Goal: Task Accomplishment & Management: Use online tool/utility

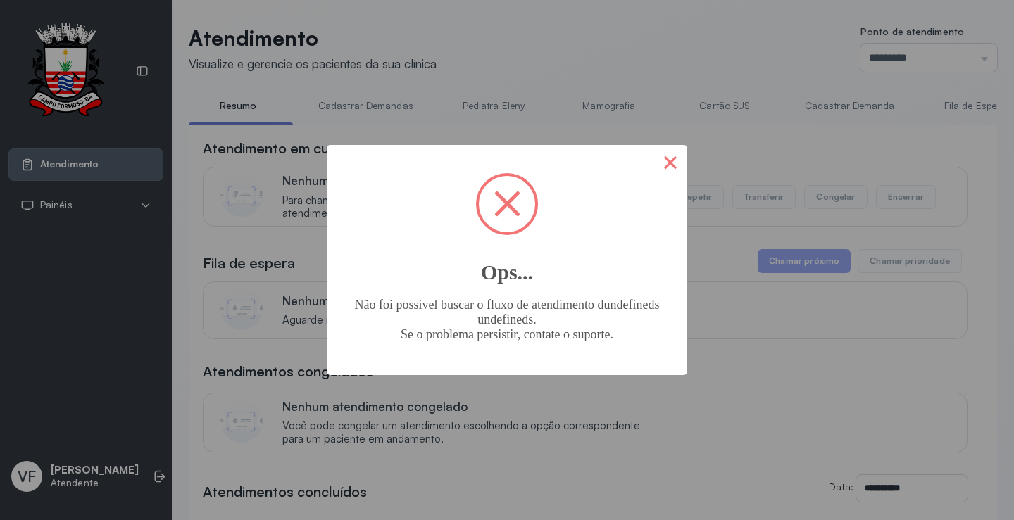
click at [672, 159] on button "×" at bounding box center [670, 162] width 34 height 34
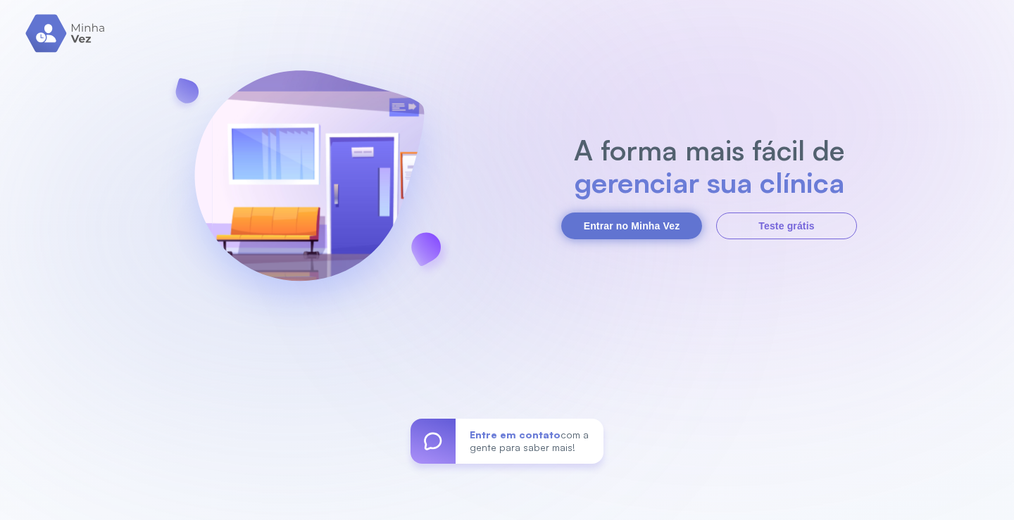
click at [611, 220] on button "Entrar no Minha Vez" at bounding box center [631, 226] width 141 height 27
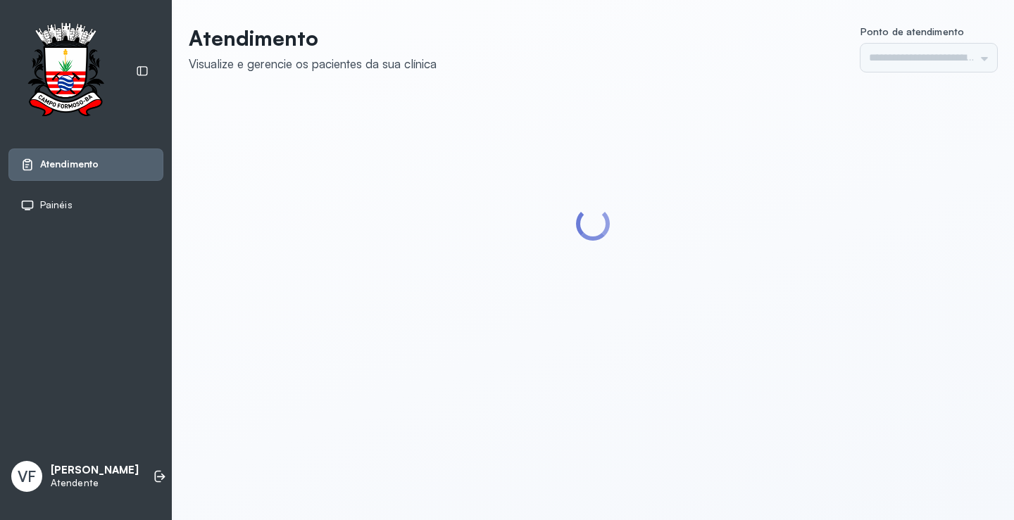
type input "*********"
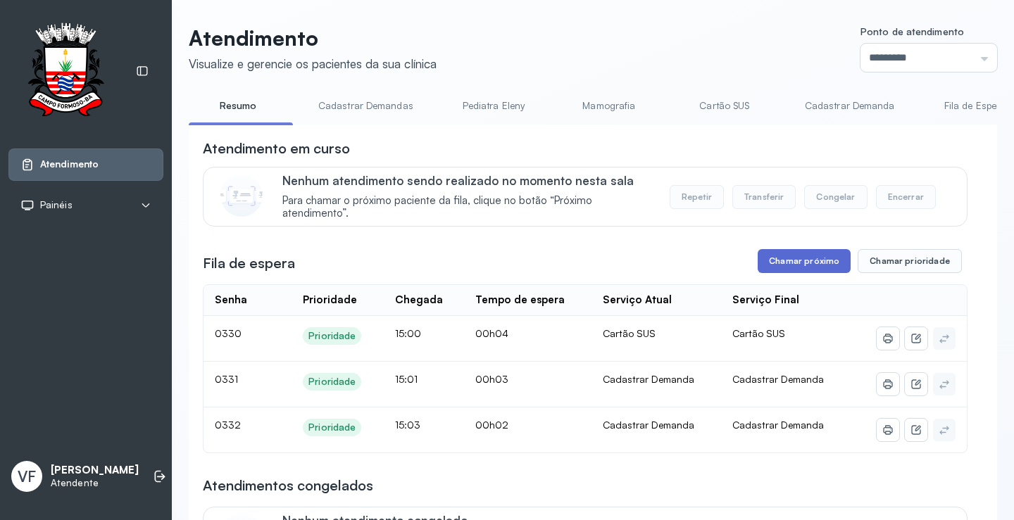
click at [807, 256] on button "Chamar próximo" at bounding box center [804, 261] width 93 height 24
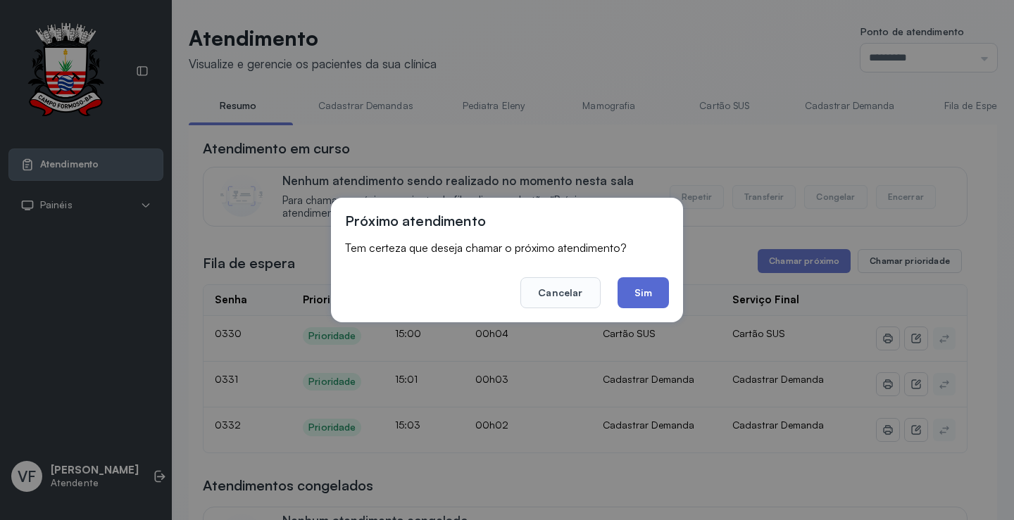
click at [647, 289] on button "Sim" at bounding box center [643, 292] width 51 height 31
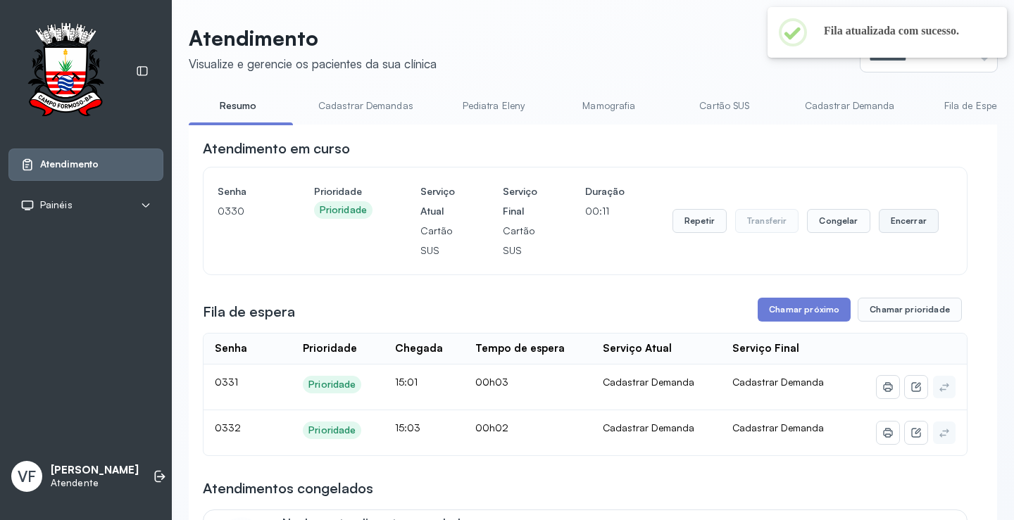
click at [898, 224] on button "Encerrar" at bounding box center [909, 221] width 60 height 24
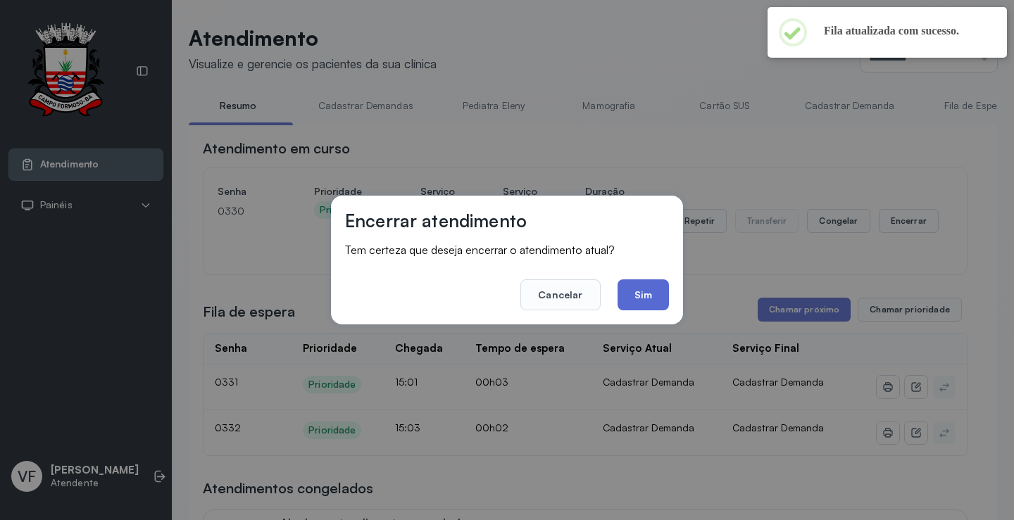
click at [645, 287] on button "Sim" at bounding box center [643, 295] width 51 height 31
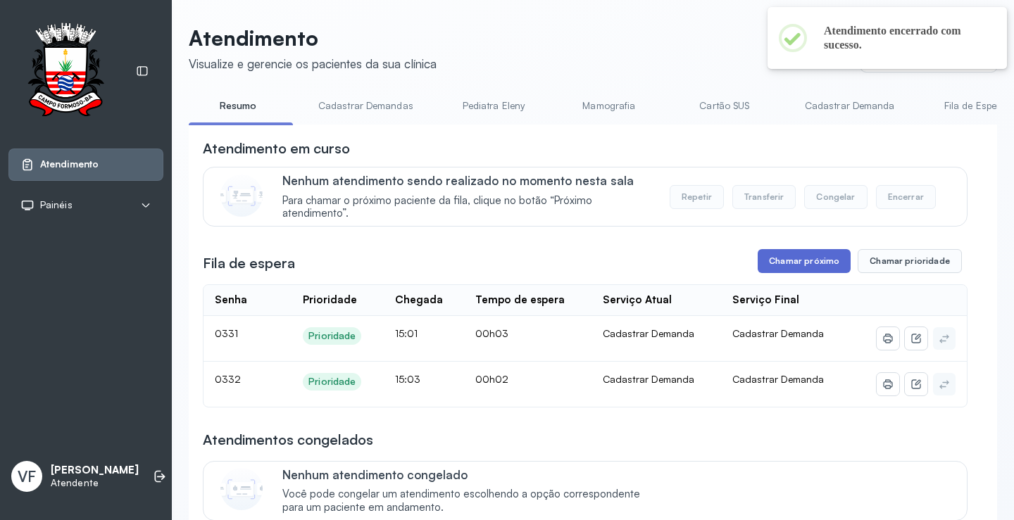
click at [803, 265] on button "Chamar próximo" at bounding box center [804, 261] width 93 height 24
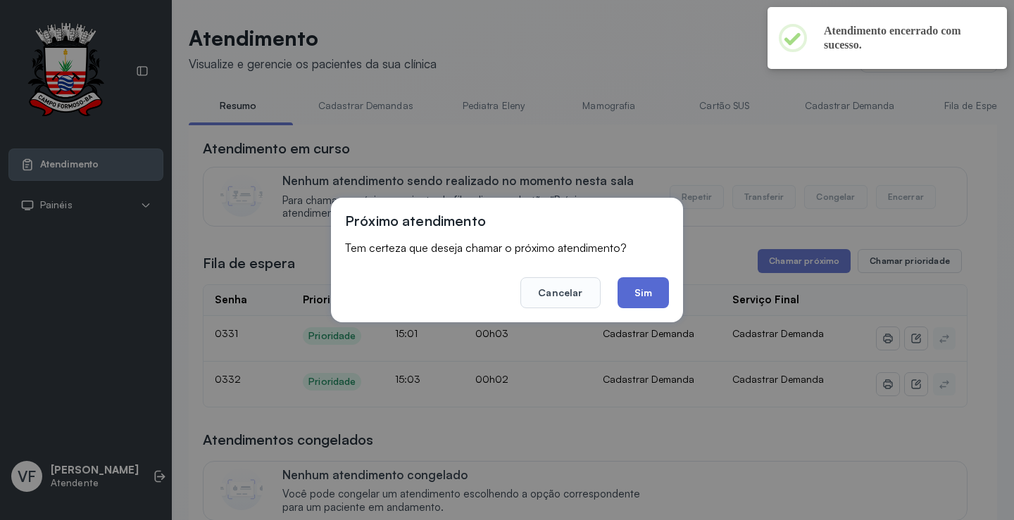
click at [630, 287] on button "Sim" at bounding box center [643, 292] width 51 height 31
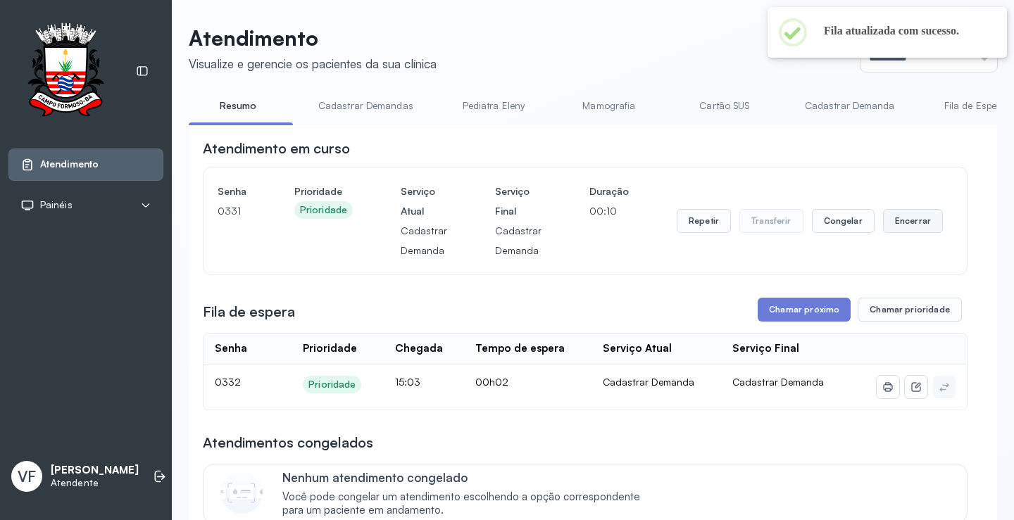
click at [883, 221] on button "Encerrar" at bounding box center [913, 221] width 60 height 24
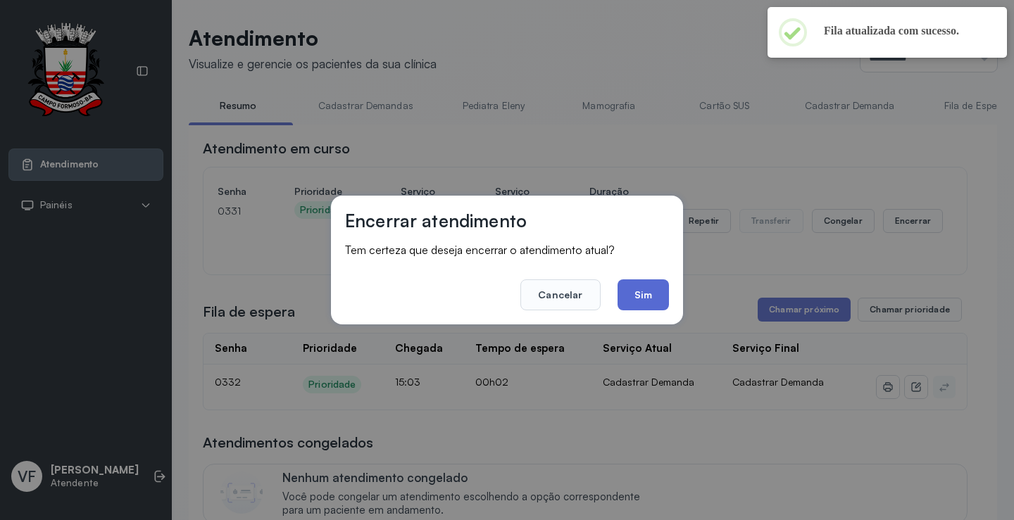
click at [646, 287] on button "Sim" at bounding box center [643, 295] width 51 height 31
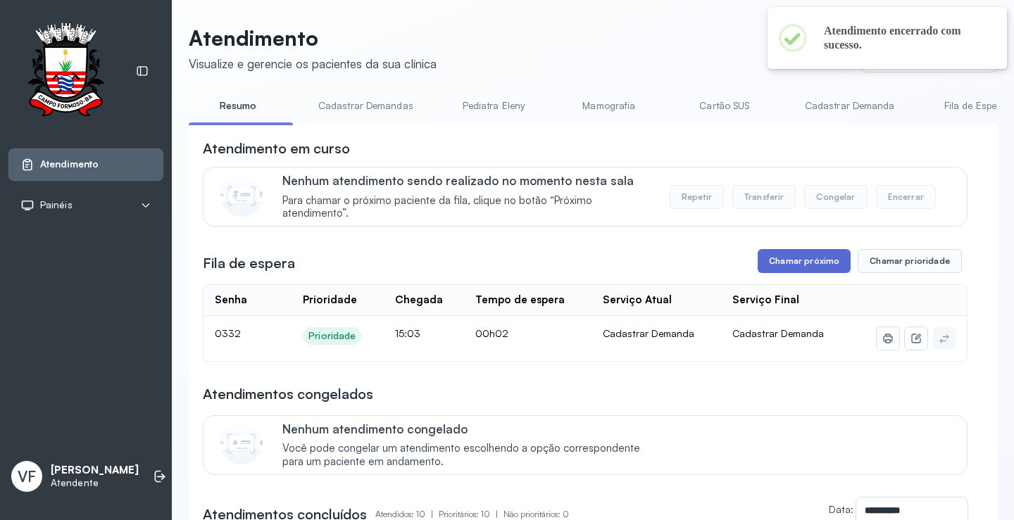
click at [794, 257] on button "Chamar próximo" at bounding box center [804, 261] width 93 height 24
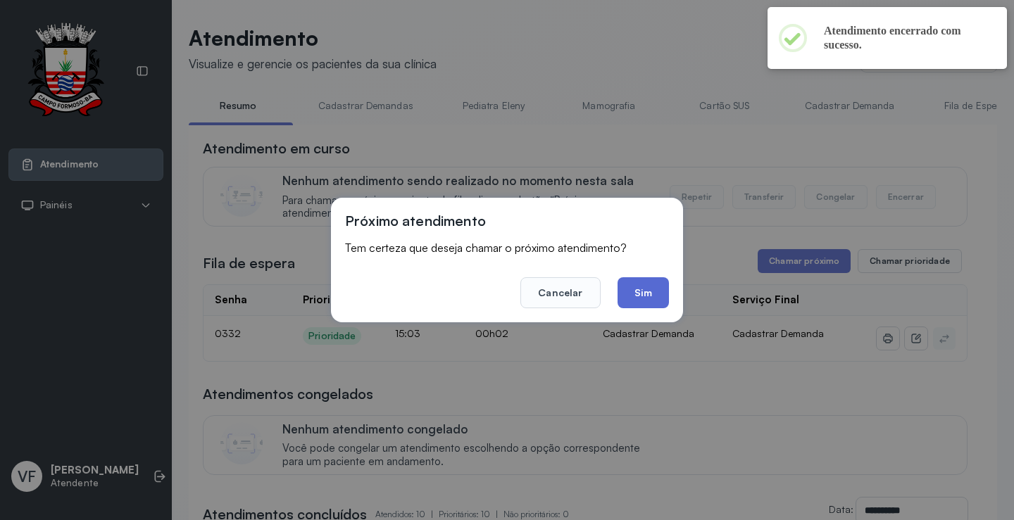
click at [645, 286] on button "Sim" at bounding box center [643, 292] width 51 height 31
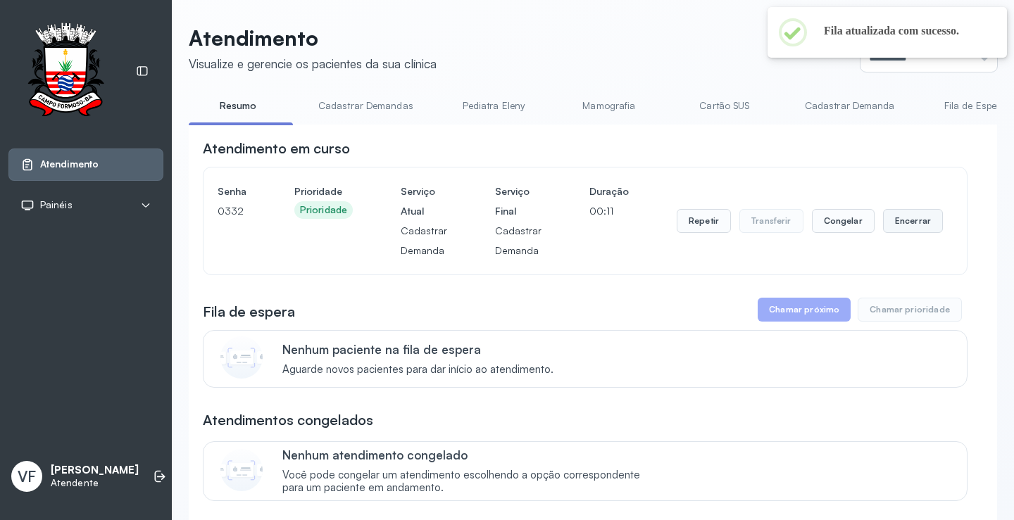
click at [913, 220] on button "Encerrar" at bounding box center [913, 221] width 60 height 24
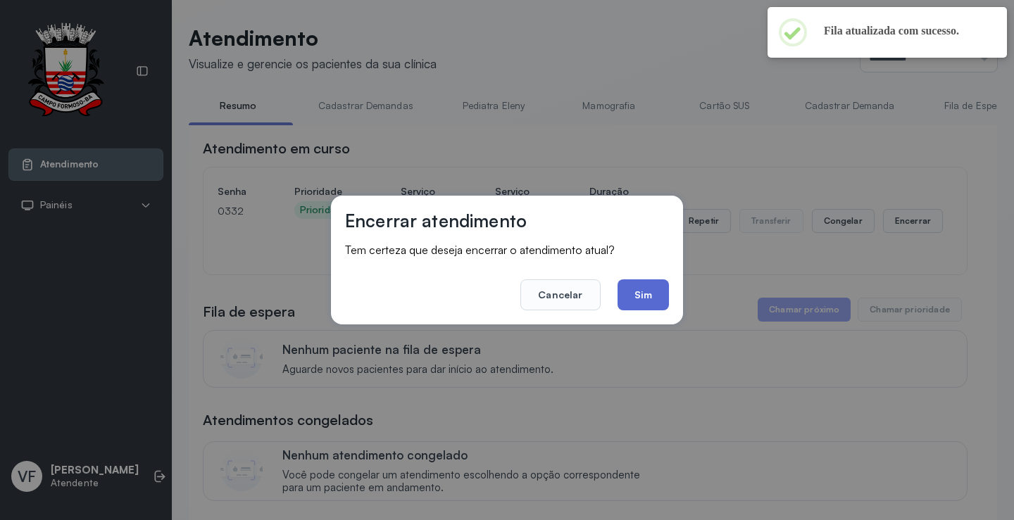
click at [639, 290] on button "Sim" at bounding box center [643, 295] width 51 height 31
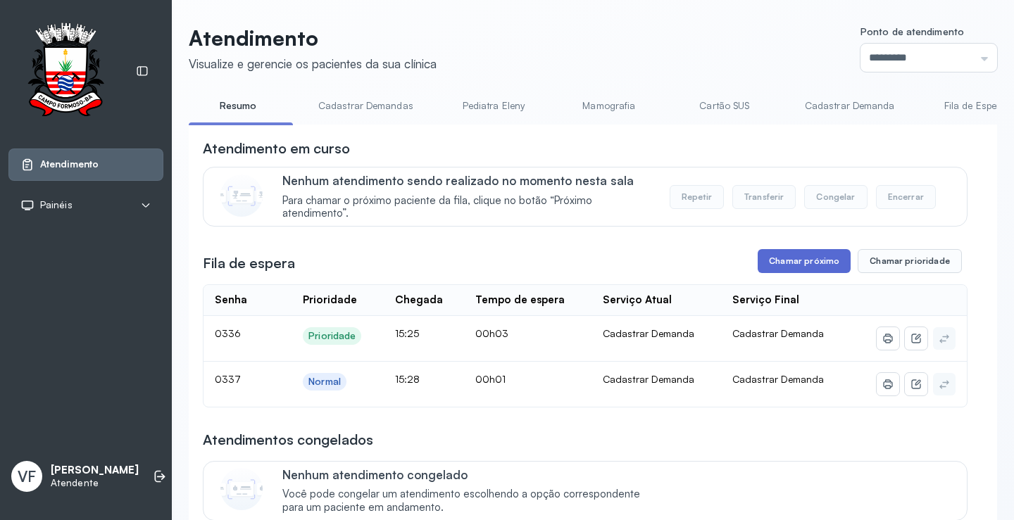
click at [810, 260] on button "Chamar próximo" at bounding box center [804, 261] width 93 height 24
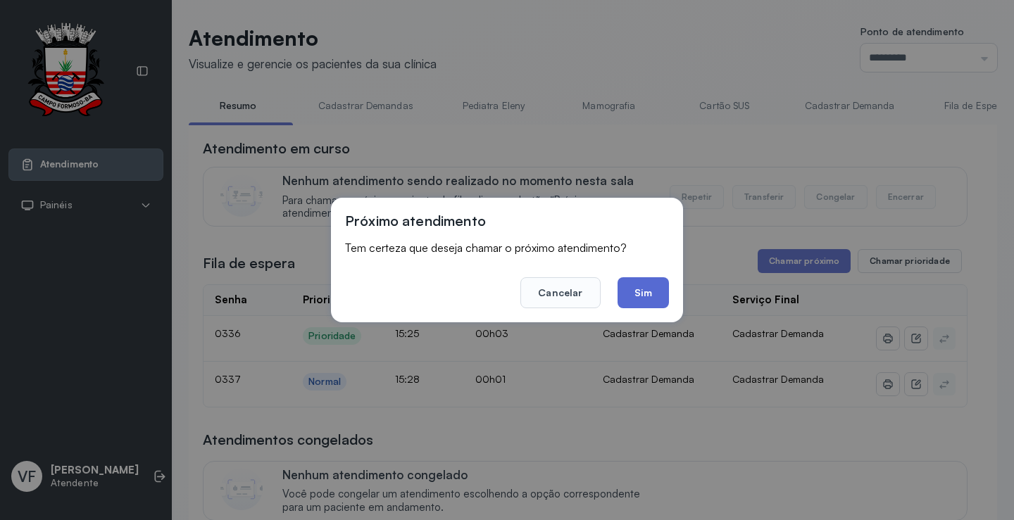
click at [637, 289] on button "Sim" at bounding box center [643, 292] width 51 height 31
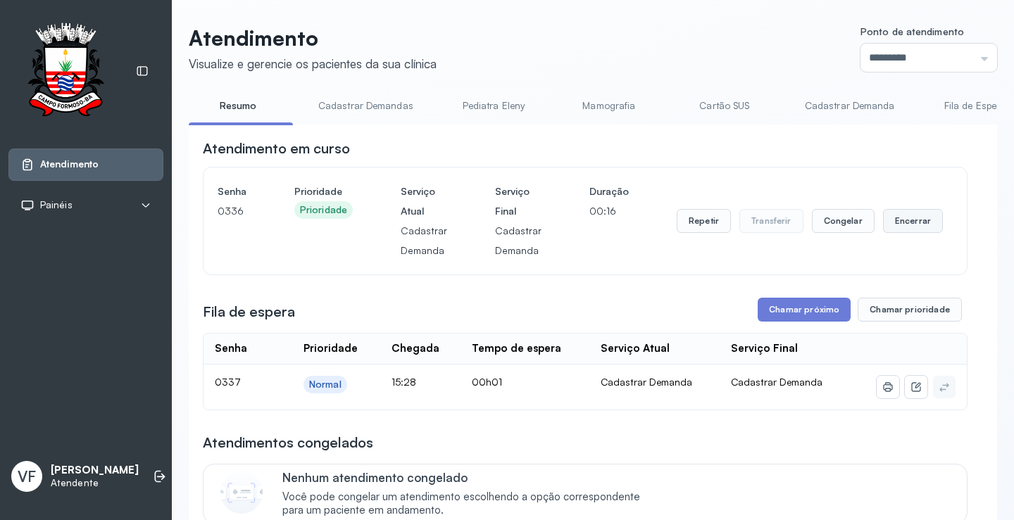
click at [900, 220] on button "Encerrar" at bounding box center [913, 221] width 60 height 24
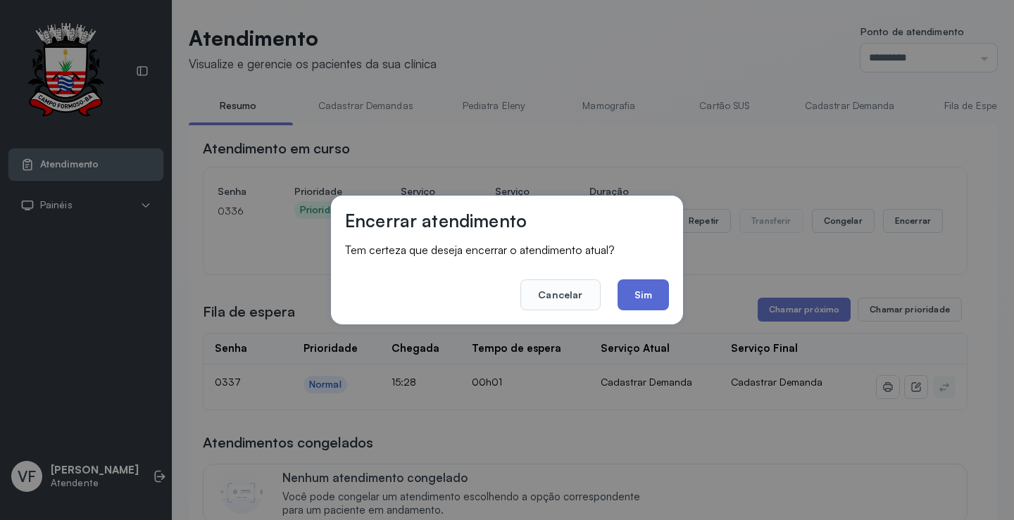
click at [649, 289] on button "Sim" at bounding box center [643, 295] width 51 height 31
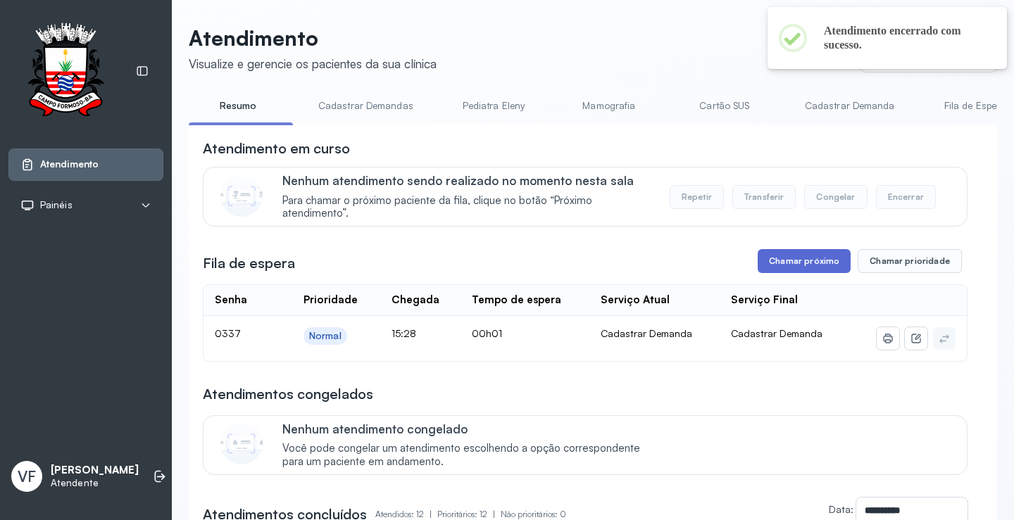
click at [794, 259] on button "Chamar próximo" at bounding box center [804, 261] width 93 height 24
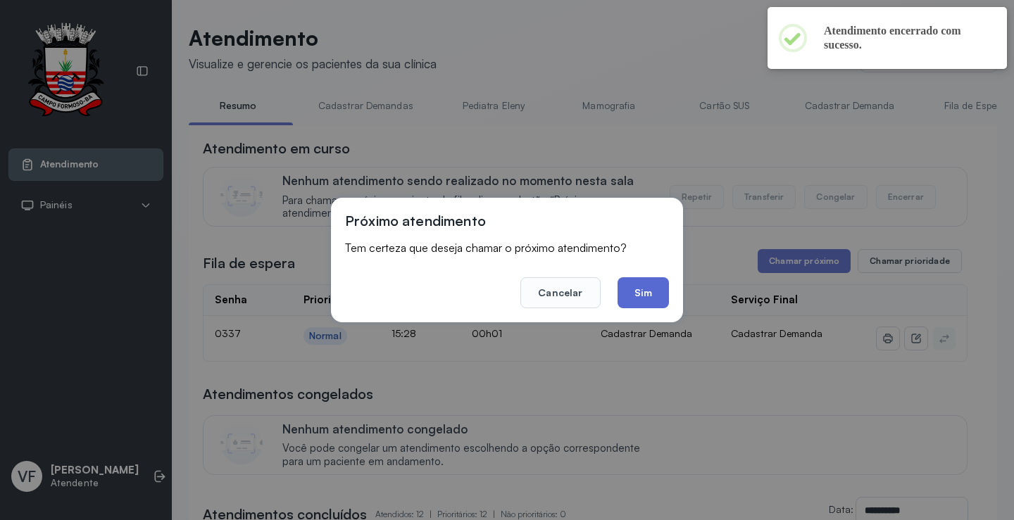
click at [643, 298] on button "Sim" at bounding box center [643, 292] width 51 height 31
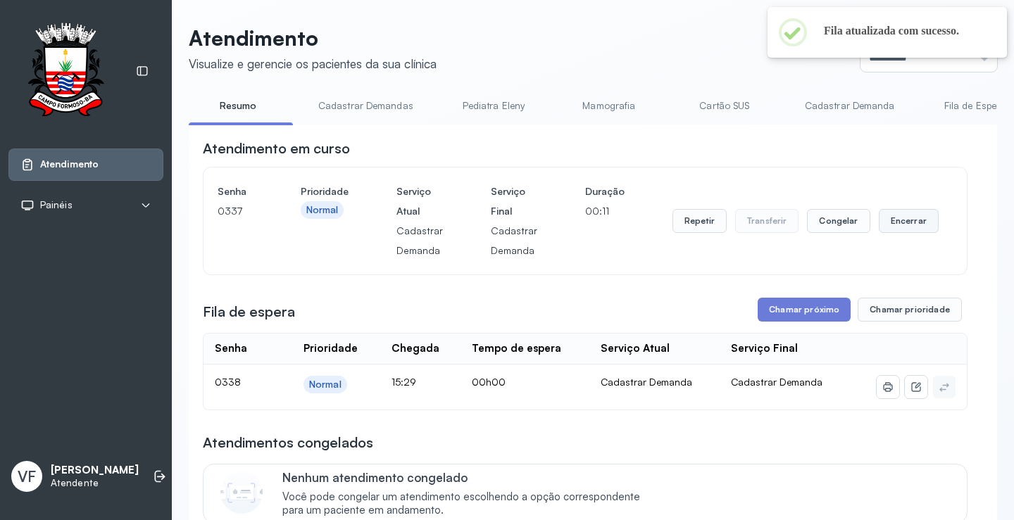
click at [894, 222] on button "Encerrar" at bounding box center [909, 221] width 60 height 24
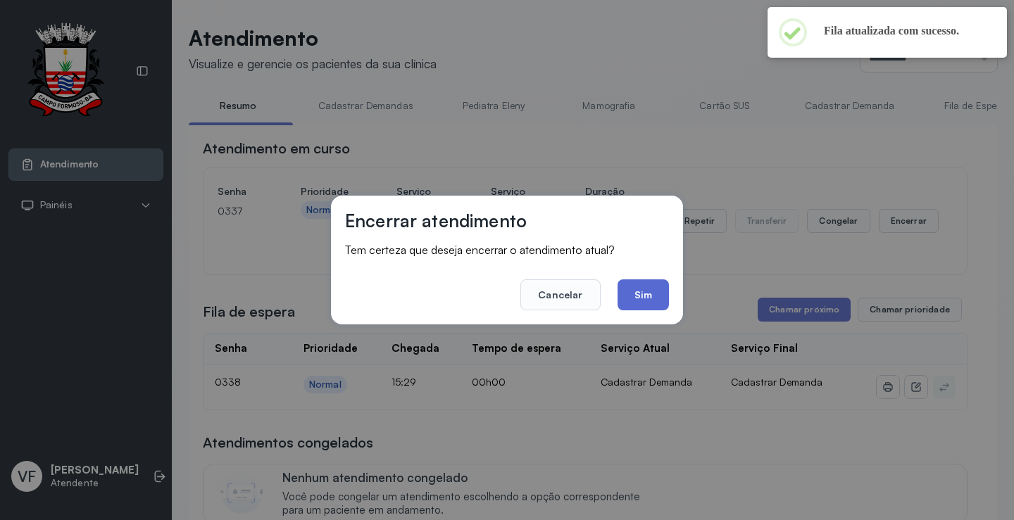
click at [646, 289] on button "Sim" at bounding box center [643, 295] width 51 height 31
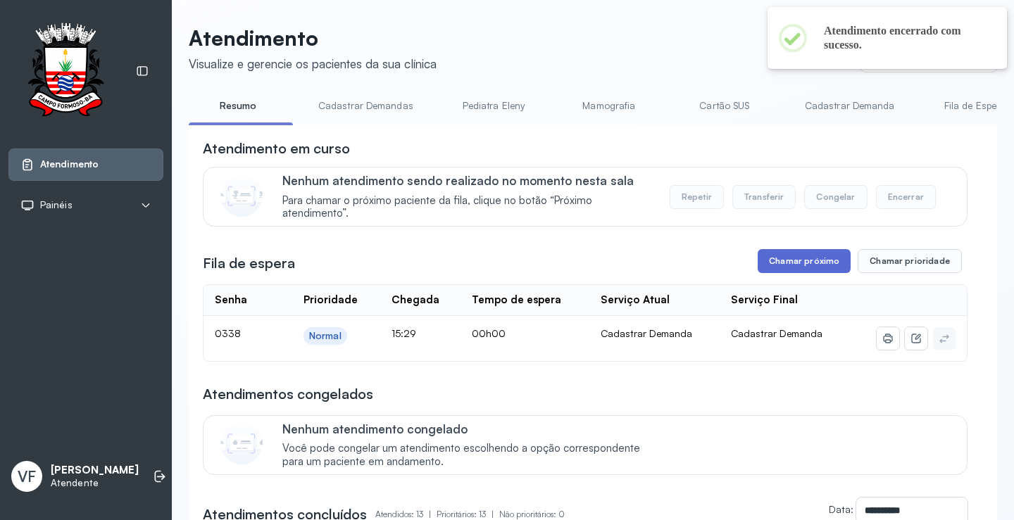
click at [806, 262] on button "Chamar próximo" at bounding box center [804, 261] width 93 height 24
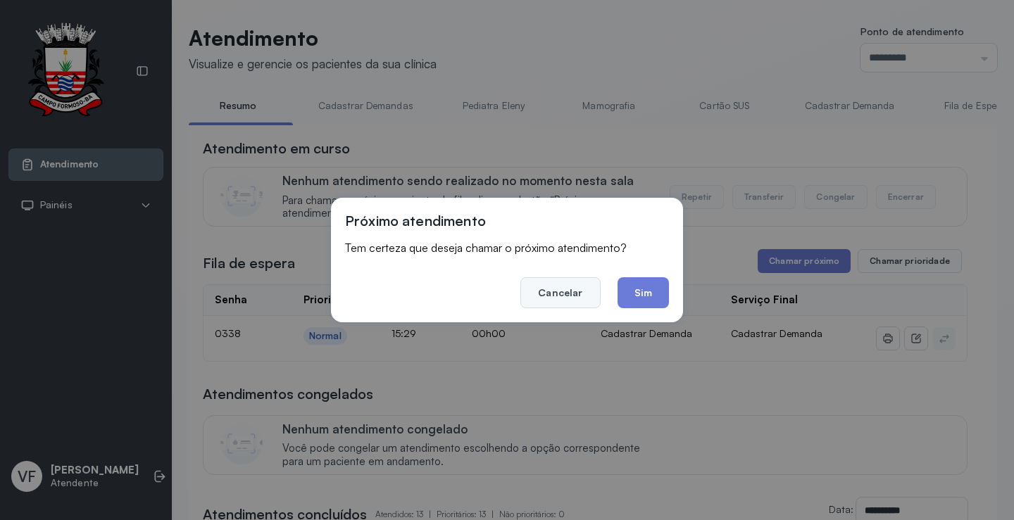
click at [544, 296] on button "Cancelar" at bounding box center [560, 292] width 80 height 31
